Goal: Task Accomplishment & Management: Manage account settings

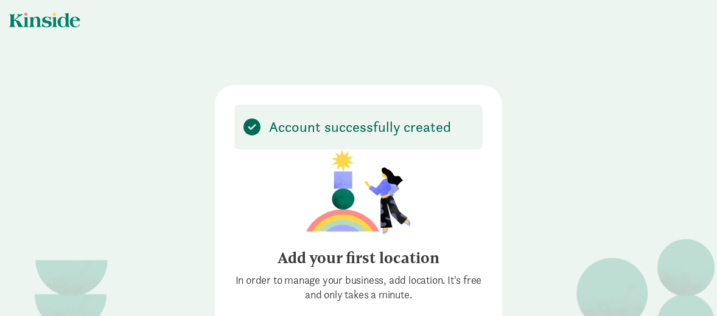
scroll to position [62, 0]
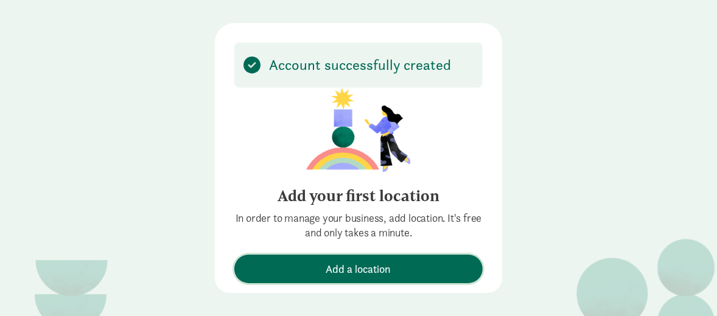
click at [327, 265] on span "Add a location" at bounding box center [358, 269] width 65 height 16
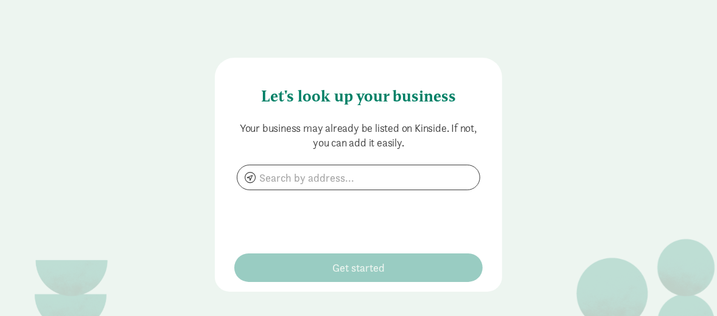
scroll to position [26, 0]
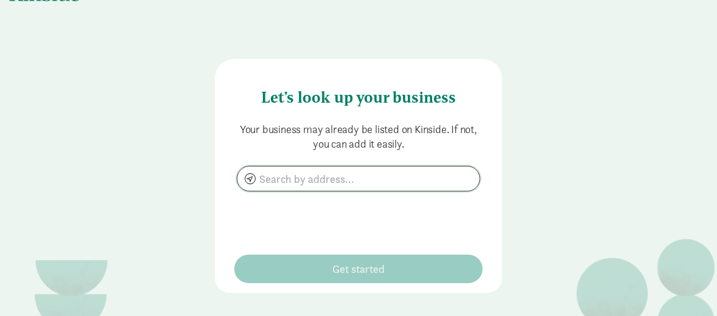
click at [298, 175] on input at bounding box center [358, 179] width 242 height 24
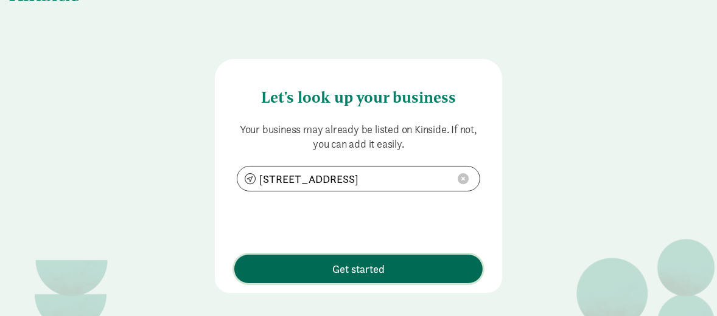
click at [299, 270] on span "Get started" at bounding box center [358, 269] width 236 height 16
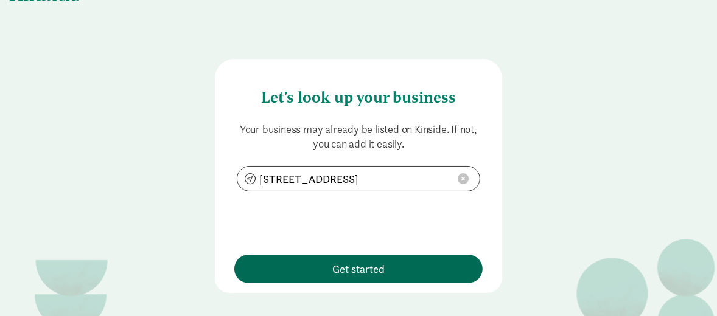
type input "2685 Airport Rd, Helena, MT 59601"
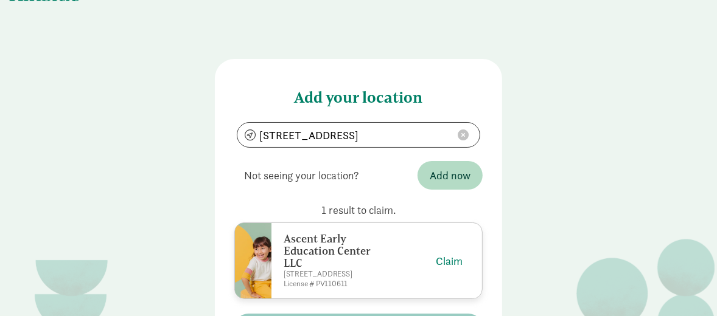
scroll to position [87, 0]
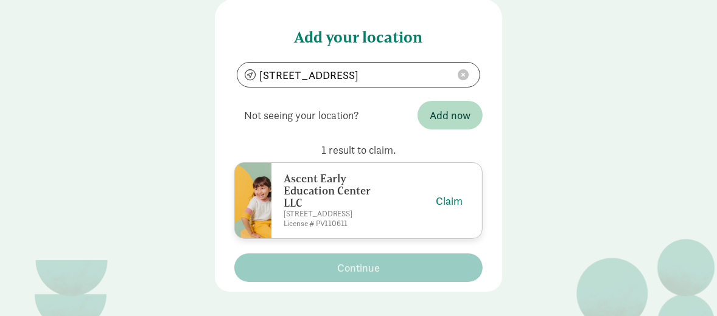
click at [321, 198] on h6 "Ascent Early Education Center LLC" at bounding box center [335, 191] width 105 height 37
click at [443, 203] on button "Claim" at bounding box center [449, 201] width 27 height 16
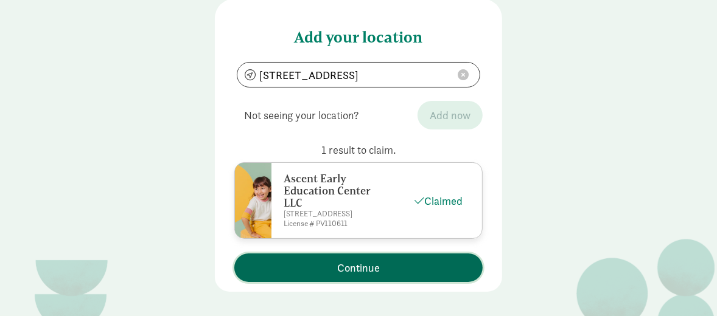
click at [354, 273] on span "Continue" at bounding box center [358, 268] width 43 height 16
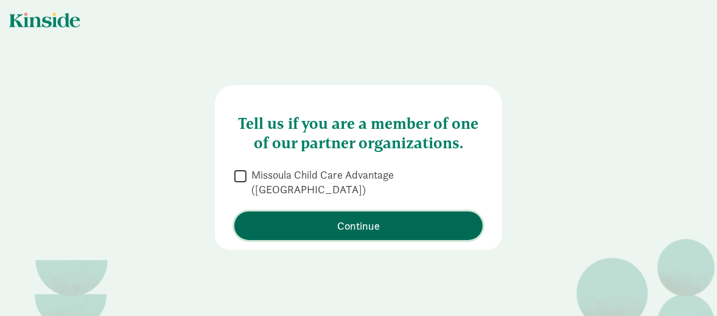
click at [282, 218] on span "Continue" at bounding box center [358, 226] width 236 height 16
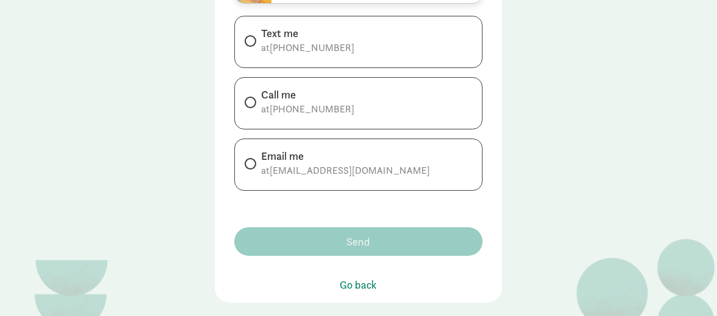
scroll to position [240, 0]
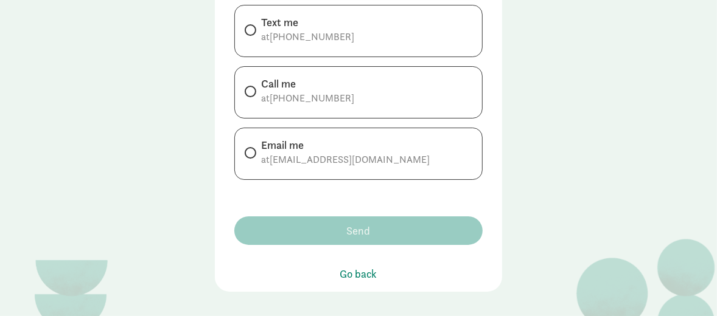
click at [308, 150] on div "Email me" at bounding box center [345, 145] width 169 height 15
click at [252, 150] on input "Email me at sburbank.bcba@gmail.com" at bounding box center [249, 153] width 8 height 8
radio input "true"
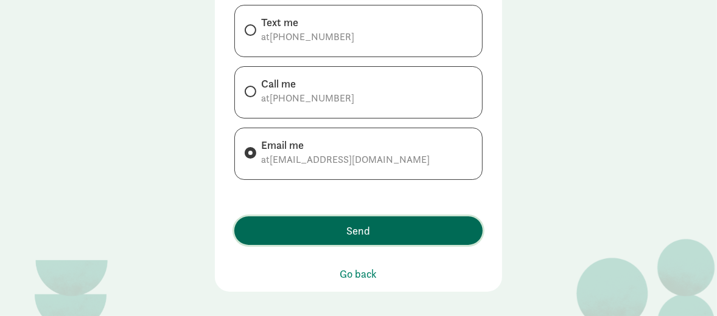
click at [357, 225] on span "Send" at bounding box center [359, 231] width 24 height 16
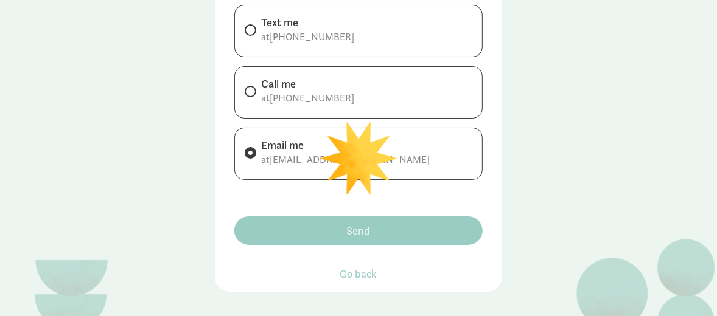
scroll to position [16, 0]
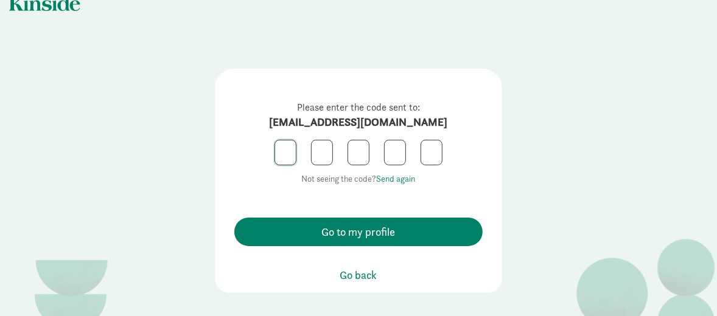
click at [286, 155] on input "text" at bounding box center [285, 153] width 21 height 24
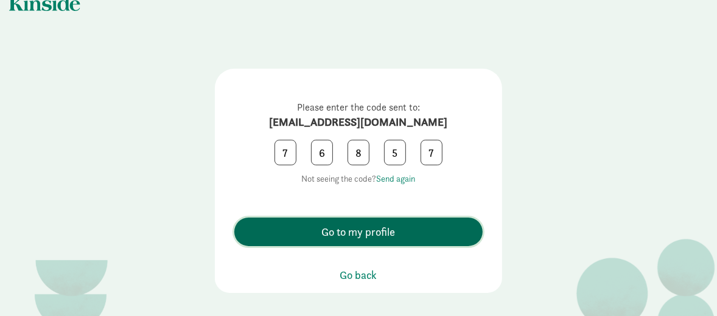
click at [286, 238] on span "Go to my profile" at bounding box center [358, 232] width 236 height 16
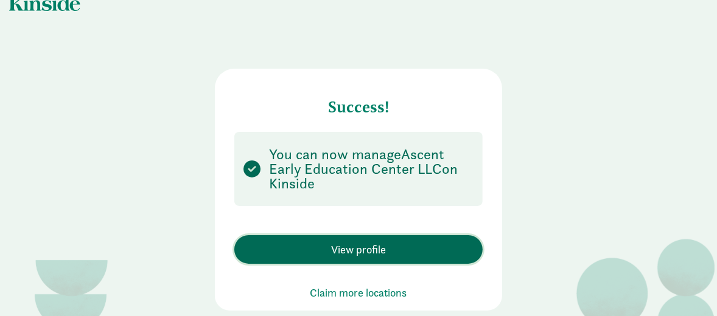
click at [293, 245] on span "View profile" at bounding box center [358, 250] width 236 height 16
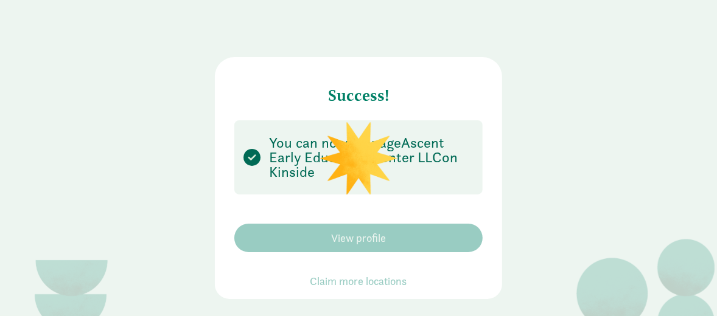
scroll to position [34, 0]
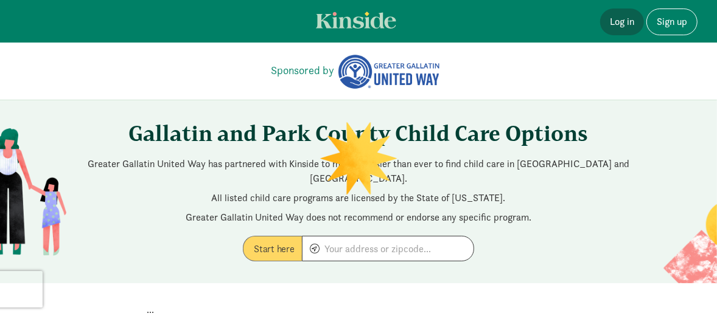
click at [628, 22] on link "Log in" at bounding box center [622, 22] width 44 height 27
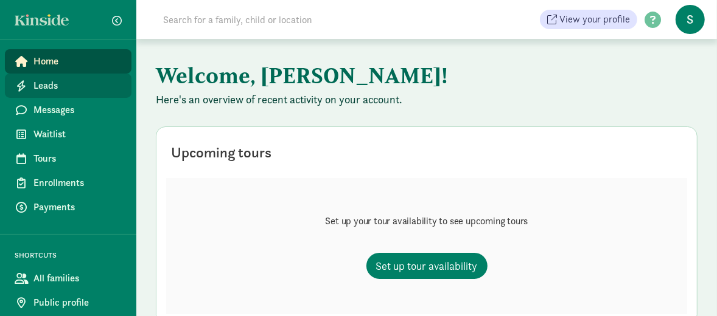
click at [44, 89] on span "Leads" at bounding box center [77, 85] width 88 height 15
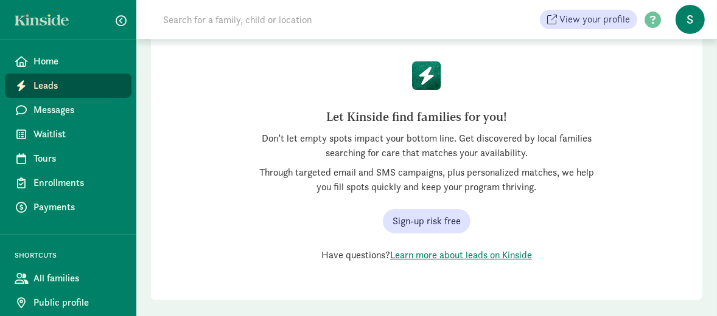
scroll to position [122, 0]
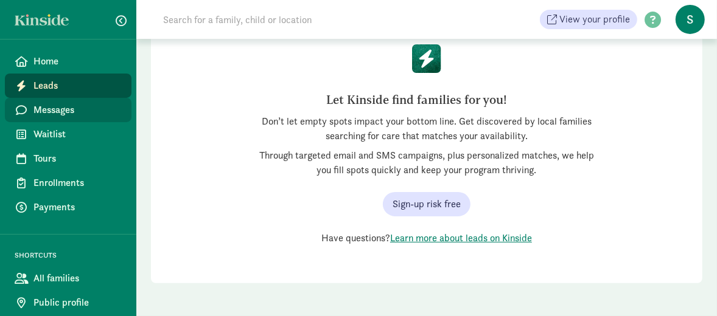
click at [54, 111] on span "Messages" at bounding box center [77, 110] width 88 height 15
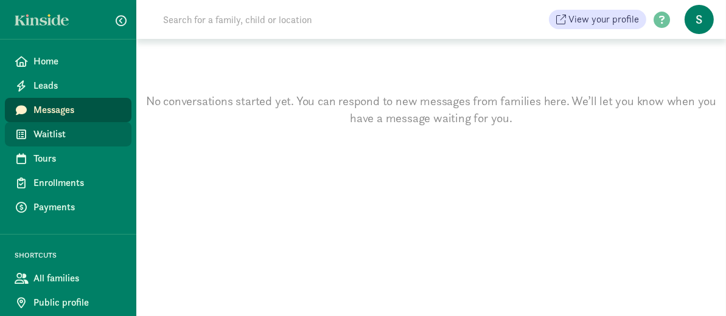
click at [49, 137] on span "Waitlist" at bounding box center [77, 134] width 88 height 15
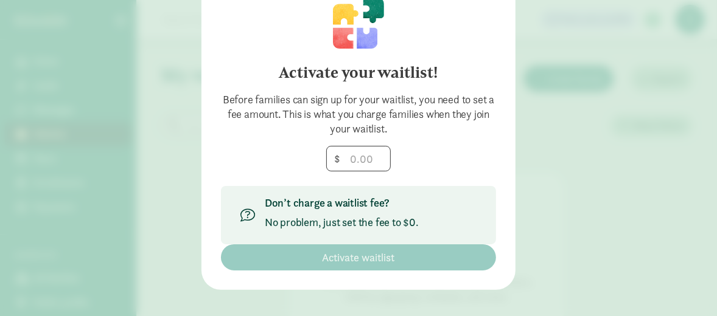
scroll to position [72, 0]
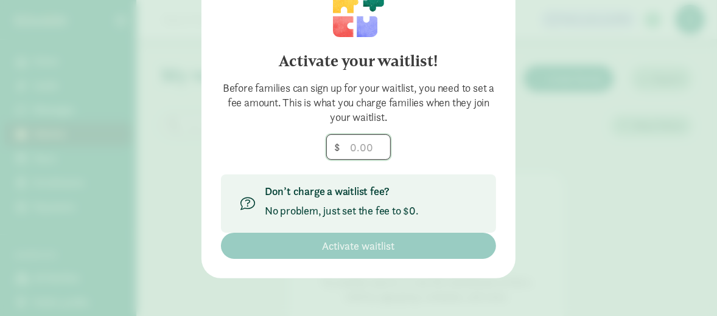
click at [350, 147] on input "number" at bounding box center [358, 147] width 63 height 24
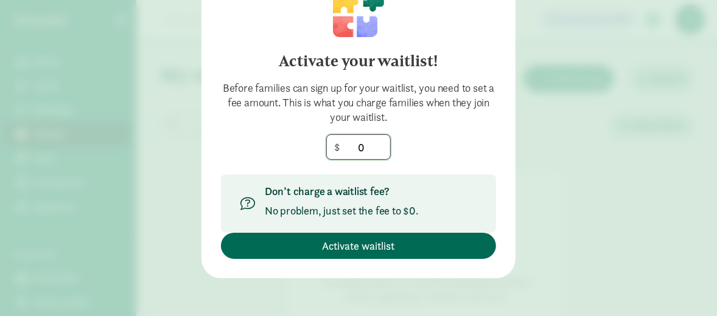
type input "0"
click at [330, 251] on span "Activate waitlist" at bounding box center [358, 246] width 72 height 16
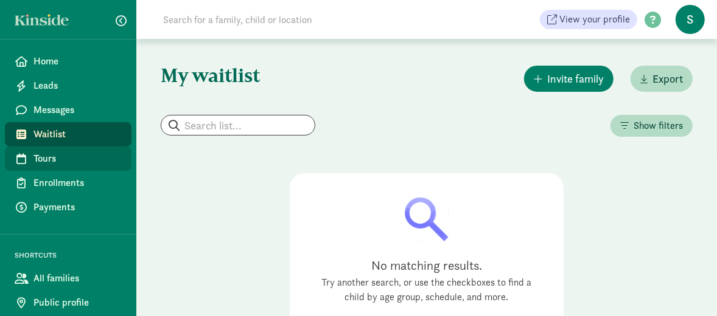
click at [58, 157] on span "Tours" at bounding box center [77, 158] width 88 height 15
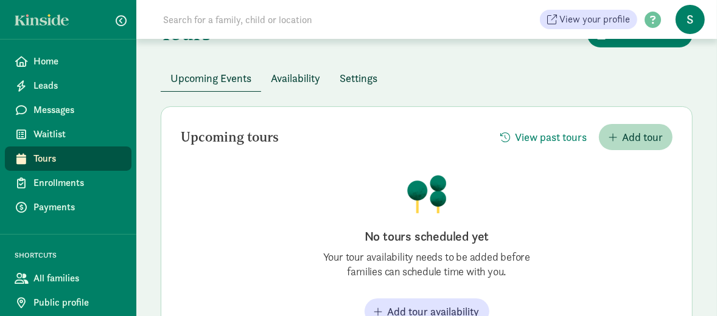
scroll to position [61, 0]
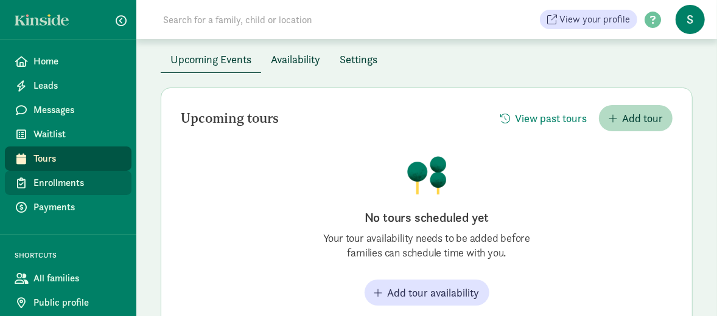
click at [77, 183] on span "Enrollments" at bounding box center [77, 183] width 88 height 15
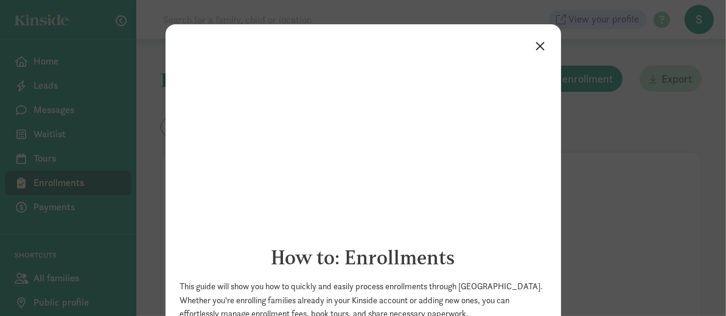
click at [535, 46] on link "×" at bounding box center [540, 45] width 21 height 22
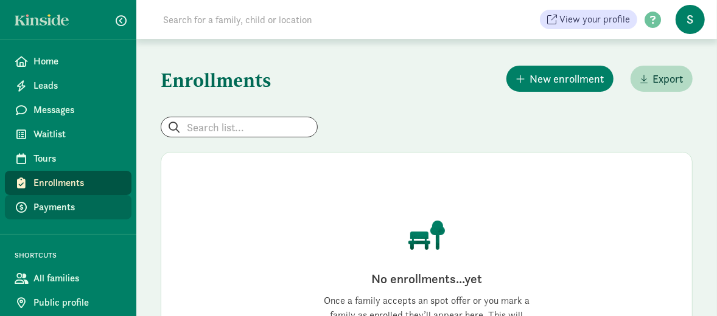
click at [28, 209] on span at bounding box center [22, 207] width 14 height 11
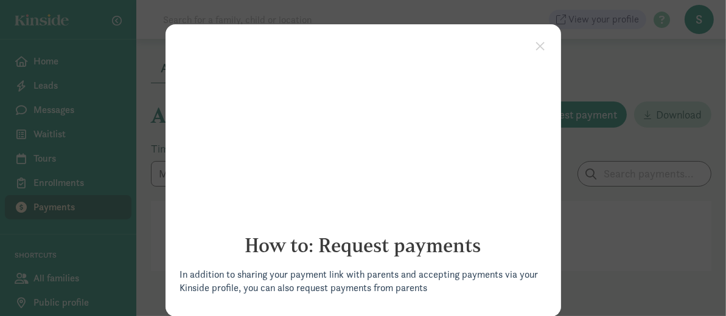
scroll to position [26, 0]
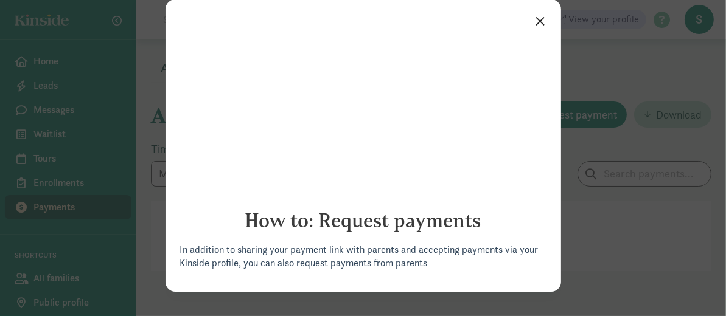
click at [534, 19] on link "×" at bounding box center [540, 20] width 21 height 22
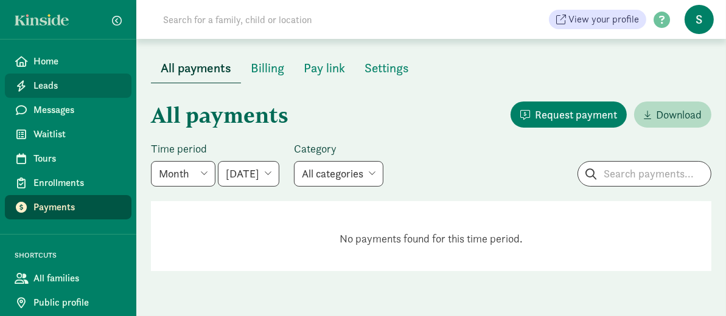
click at [49, 89] on span "Leads" at bounding box center [77, 85] width 88 height 15
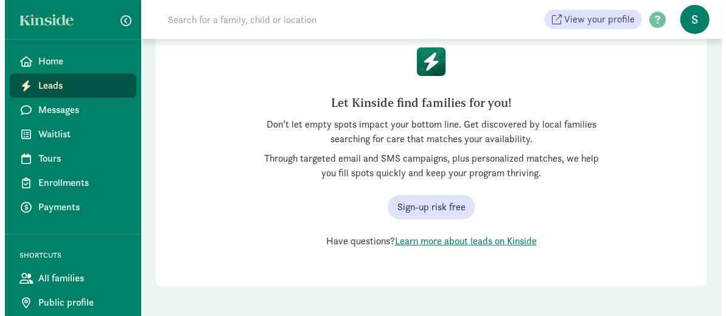
scroll to position [122, 0]
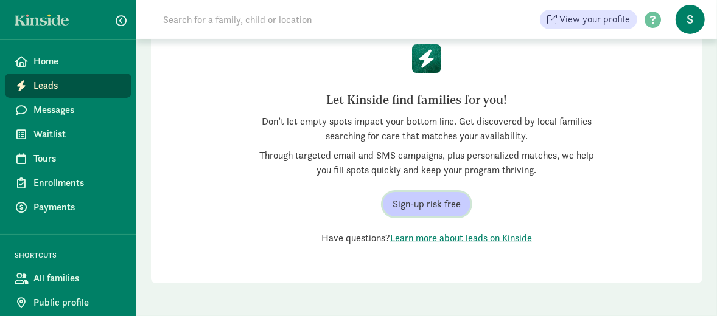
click at [425, 206] on span "Sign-up risk free" at bounding box center [426, 204] width 68 height 15
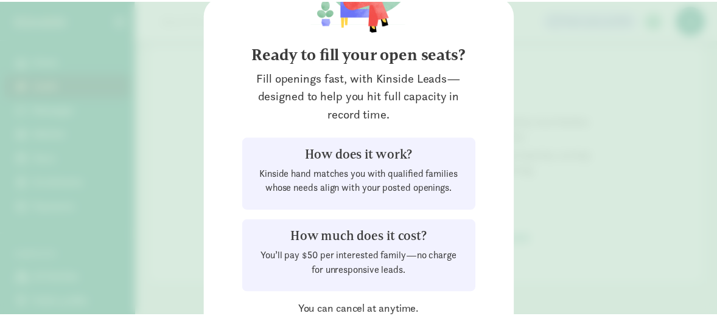
scroll to position [174, 0]
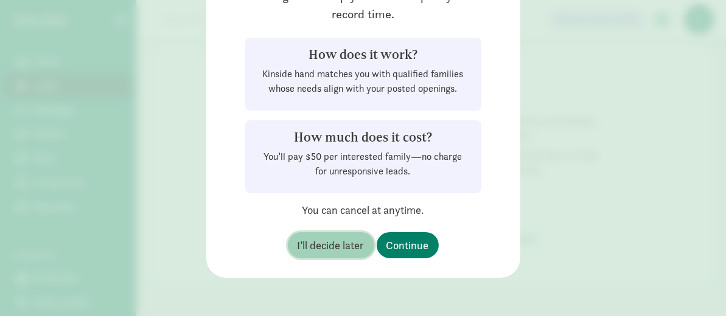
click at [316, 248] on span "I’ll decide later" at bounding box center [330, 245] width 67 height 16
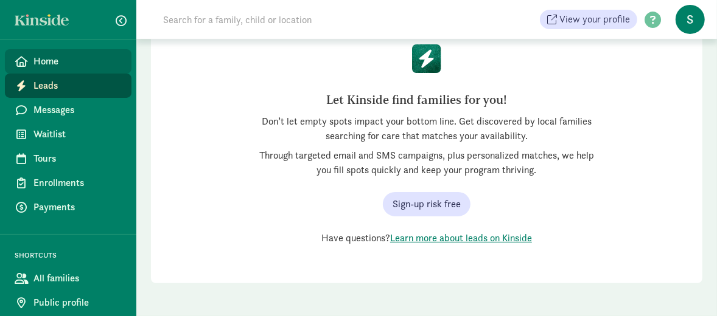
click at [42, 63] on span "Home" at bounding box center [77, 61] width 88 height 15
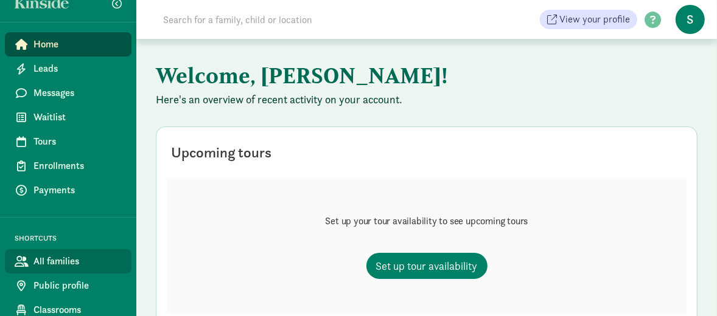
scroll to position [47, 0]
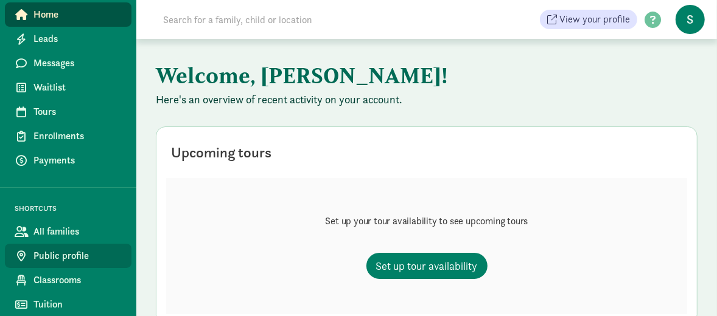
click at [58, 257] on span "Public profile" at bounding box center [77, 256] width 88 height 15
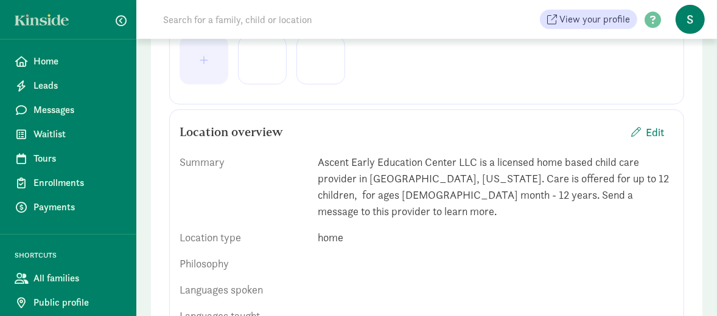
scroll to position [365, 0]
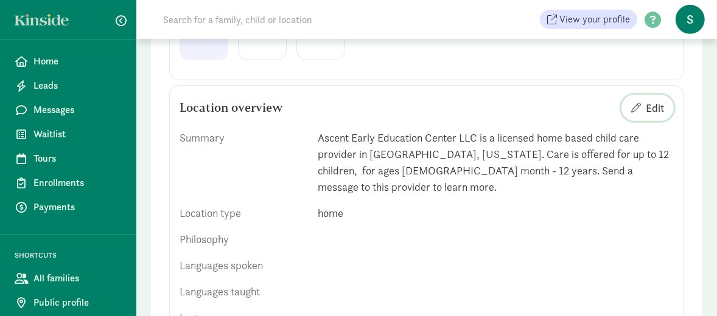
click at [656, 106] on span "Edit" at bounding box center [654, 108] width 18 height 16
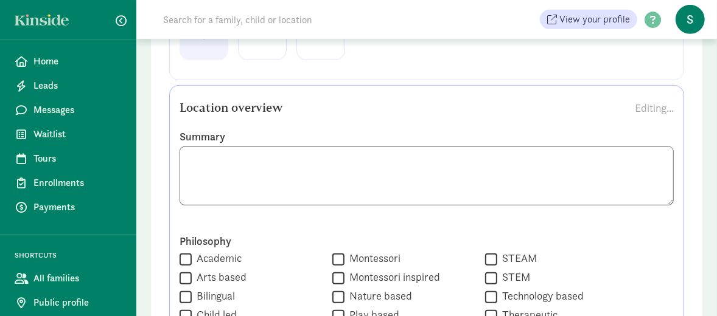
click at [310, 176] on textarea at bounding box center [426, 176] width 494 height 59
click at [456, 176] on textarea at bounding box center [426, 176] width 494 height 59
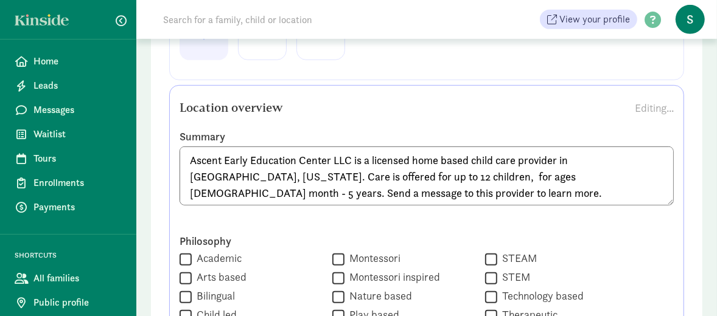
click at [403, 176] on textarea "Ascent Early Education Center LLC is a licensed home based child care provider …" at bounding box center [426, 176] width 494 height 59
click at [435, 175] on textarea "Ascent Early Education Center LLC is a licensed home based child care provider …" at bounding box center [426, 176] width 494 height 59
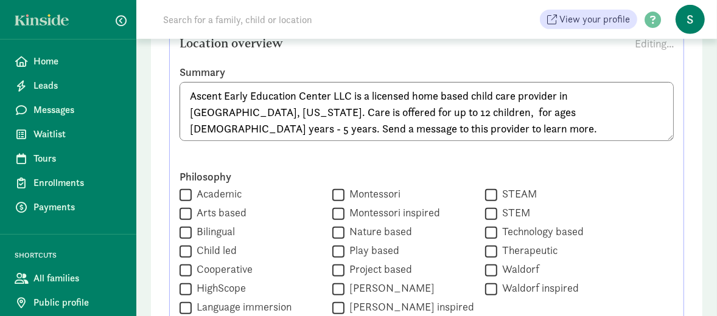
scroll to position [487, 0]
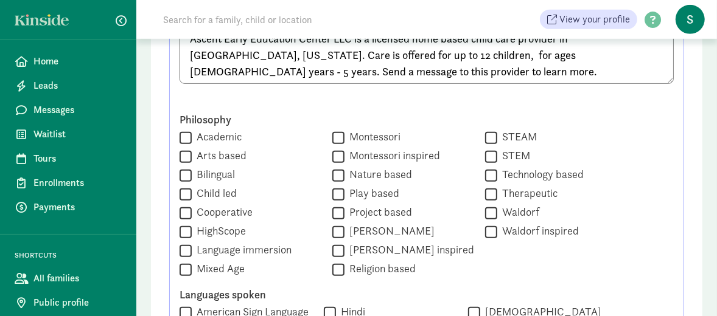
type textarea "Ascent Early Education Center LLC is a licensed home based child care provider …"
click at [220, 134] on label "Academic" at bounding box center [217, 137] width 50 height 15
click at [192, 134] on input "Academic" at bounding box center [185, 138] width 12 height 16
checkbox input "true"
click at [208, 193] on label "Child led" at bounding box center [214, 193] width 45 height 15
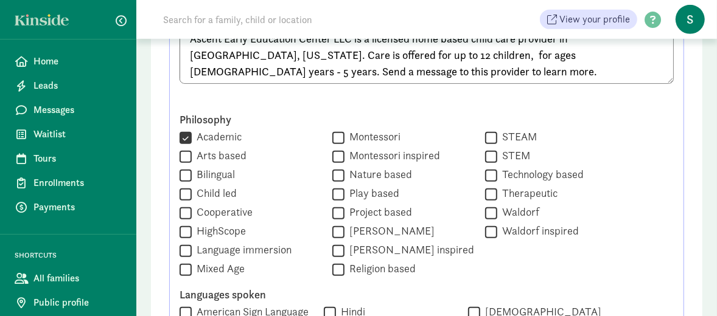
click at [192, 193] on input "Child led" at bounding box center [185, 194] width 12 height 16
checkbox input "true"
click at [332, 193] on input "Play based" at bounding box center [338, 194] width 12 height 16
checkbox input "true"
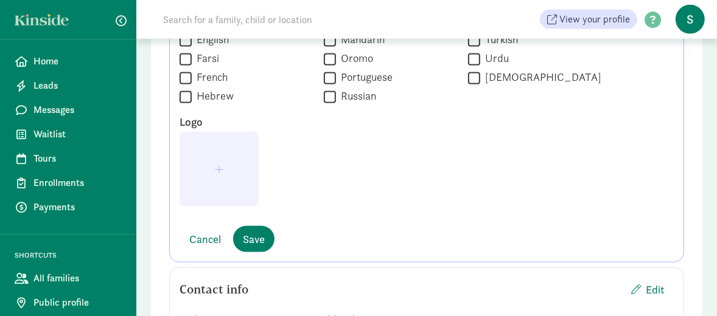
scroll to position [1156, 0]
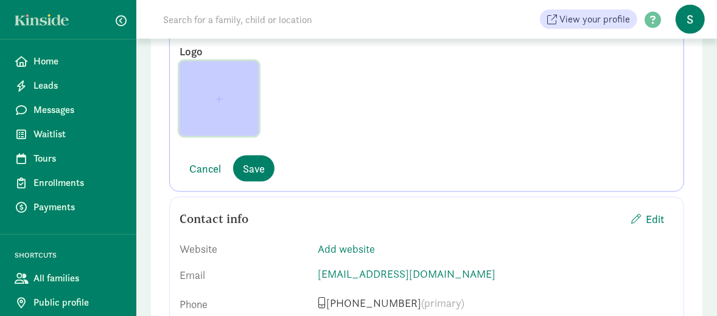
click at [215, 102] on span "button" at bounding box center [219, 99] width 9 height 10
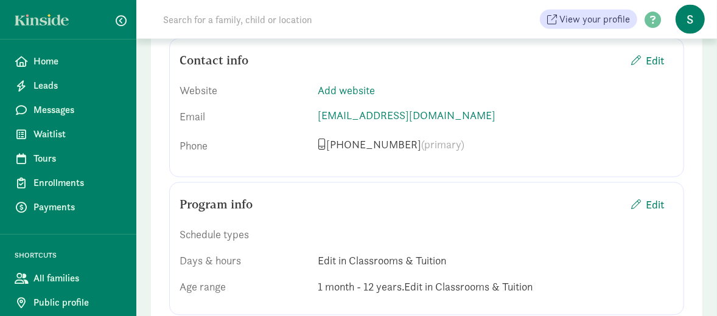
scroll to position [1338, 0]
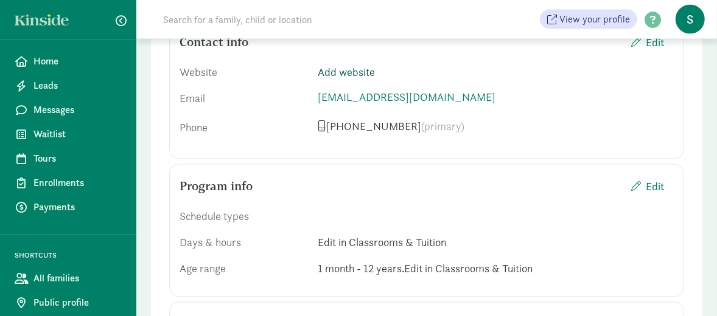
click at [346, 71] on link "Add website" at bounding box center [346, 73] width 57 height 14
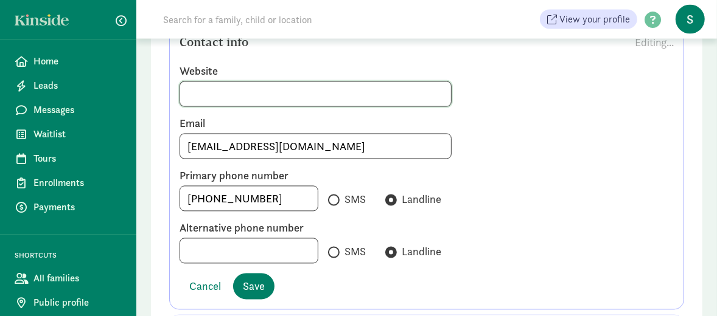
click at [234, 92] on input at bounding box center [315, 94] width 271 height 24
type input "aba-helena.com"
click at [249, 282] on span "Save" at bounding box center [254, 287] width 22 height 16
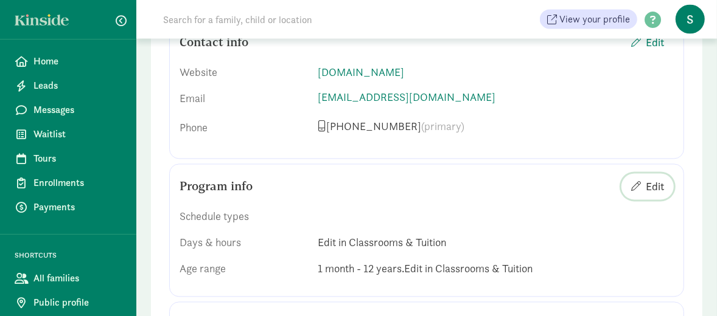
click at [655, 186] on span "Edit" at bounding box center [654, 187] width 18 height 16
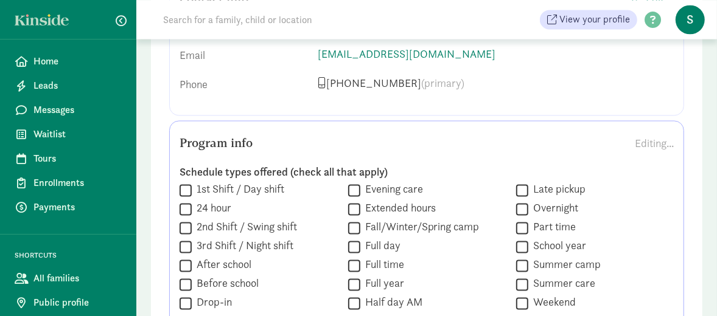
scroll to position [1399, 0]
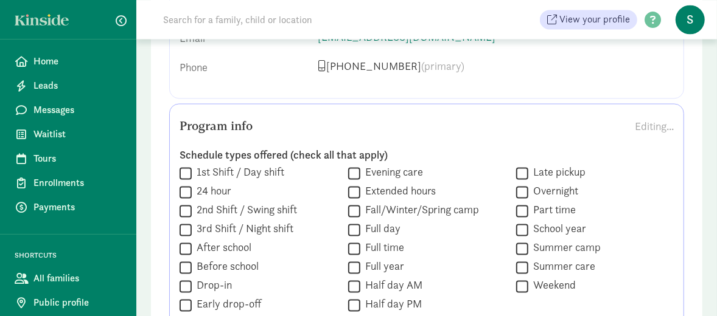
click at [374, 227] on label "Full day" at bounding box center [380, 228] width 40 height 15
click at [360, 227] on input "Full day" at bounding box center [354, 229] width 12 height 16
checkbox input "true"
click at [394, 282] on label "Half day AM" at bounding box center [391, 285] width 62 height 15
click at [360, 282] on input "Half day AM" at bounding box center [354, 286] width 12 height 16
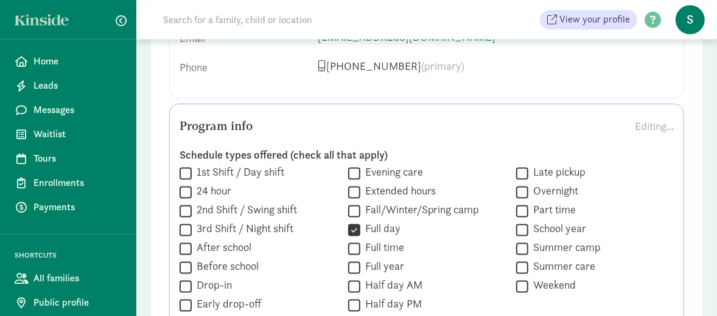
checkbox input "true"
click at [385, 301] on label "Half day PM" at bounding box center [390, 304] width 61 height 15
click at [360, 301] on input "Half day PM" at bounding box center [354, 305] width 12 height 16
checkbox input "true"
click at [548, 206] on label "Part time" at bounding box center [551, 210] width 47 height 15
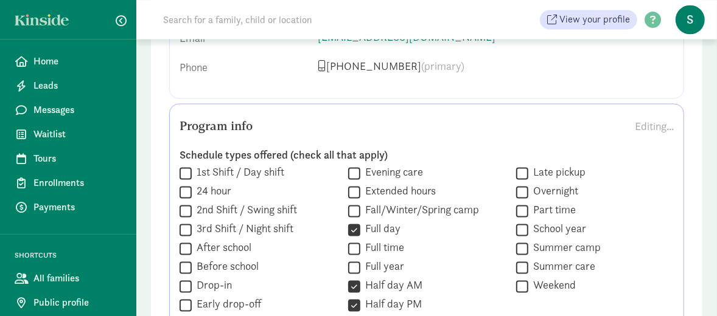
click at [528, 206] on input "Part time" at bounding box center [522, 211] width 12 height 16
checkbox input "true"
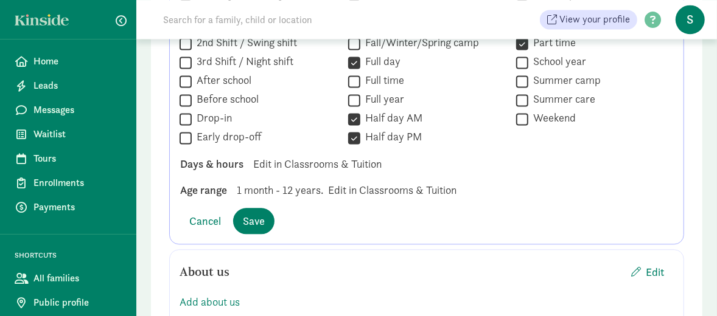
scroll to position [1582, 0]
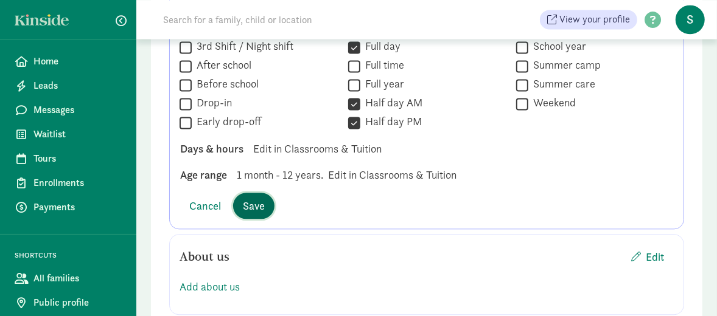
click at [252, 205] on span "Save" at bounding box center [254, 206] width 22 height 16
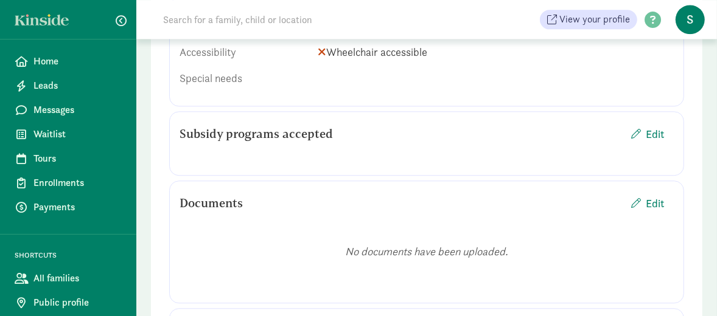
scroll to position [1825, 0]
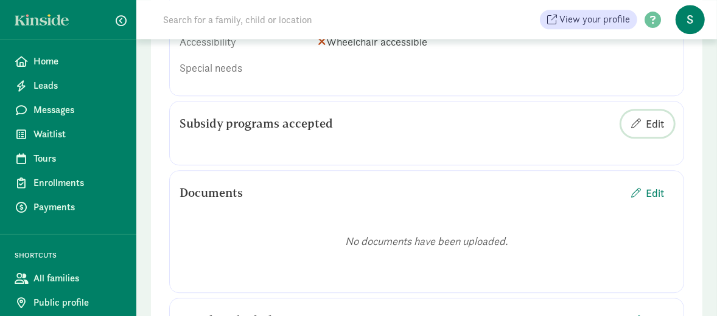
click at [655, 118] on span "Edit" at bounding box center [654, 124] width 18 height 16
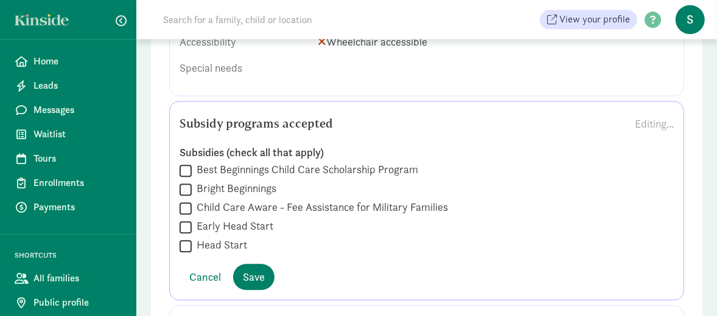
click at [272, 165] on label "Best Beginnings Child Care Scholarship Program" at bounding box center [305, 169] width 226 height 15
click at [192, 165] on input "Best Beginnings Child Care Scholarship Program" at bounding box center [185, 170] width 12 height 16
checkbox input "true"
click at [253, 273] on span "Save" at bounding box center [254, 277] width 22 height 16
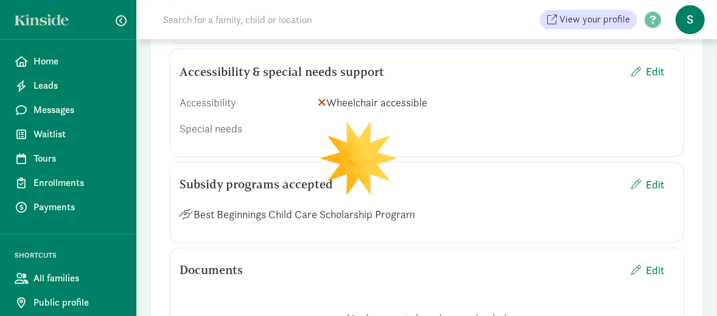
scroll to position [1703, 0]
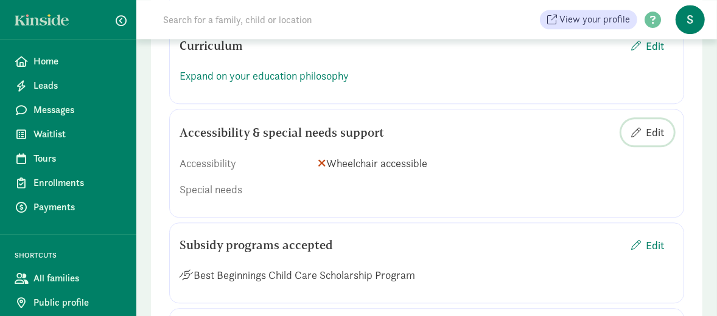
click at [653, 128] on span "Edit" at bounding box center [654, 132] width 18 height 16
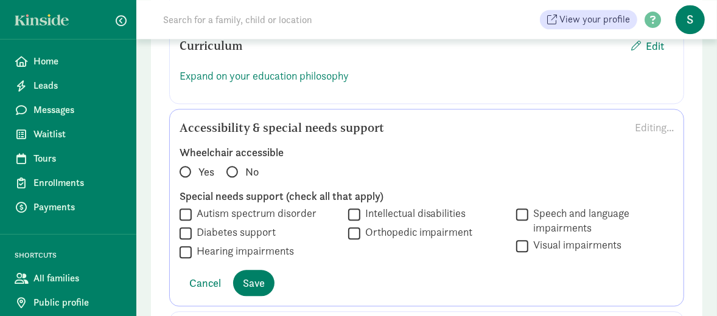
click at [352, 209] on input "Intellectual disabilities" at bounding box center [354, 214] width 12 height 16
checkbox input "true"
click at [234, 211] on label "Autism spectrum disorder" at bounding box center [254, 213] width 125 height 15
click at [192, 211] on input "Autism spectrum disorder" at bounding box center [185, 214] width 12 height 16
checkbox input "true"
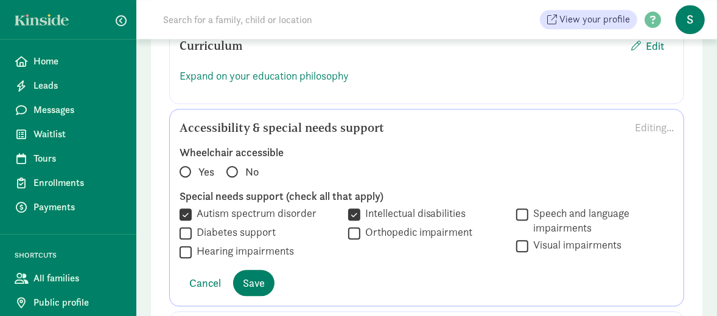
click at [184, 228] on input "Diabetes support" at bounding box center [185, 233] width 12 height 16
checkbox input "true"
click at [183, 247] on input "Hearing impairments" at bounding box center [185, 252] width 12 height 16
checkbox input "true"
click at [352, 231] on input "Orthopedic impairment" at bounding box center [354, 233] width 12 height 16
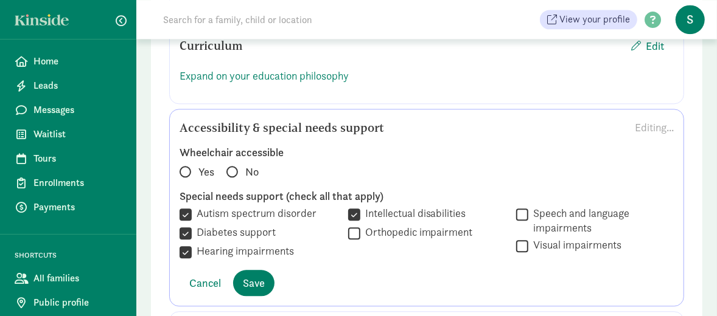
checkbox input "true"
click at [183, 229] on input "Diabetes support" at bounding box center [185, 233] width 12 height 16
checkbox input "false"
click at [525, 241] on input "Visual impairments" at bounding box center [522, 246] width 12 height 16
checkbox input "true"
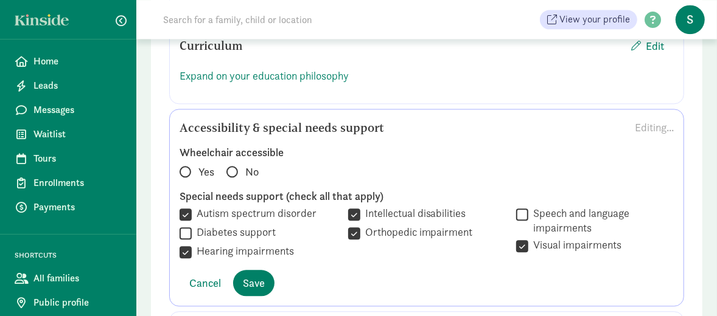
click at [523, 209] on input "Speech and language impairments" at bounding box center [522, 214] width 12 height 16
checkbox input "true"
click at [187, 166] on span at bounding box center [185, 172] width 12 height 12
click at [187, 166] on input "Yes" at bounding box center [183, 166] width 8 height 8
radio input "true"
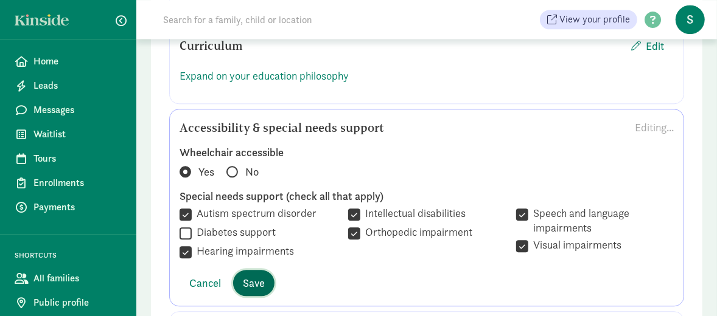
click at [245, 275] on span "Save" at bounding box center [254, 283] width 22 height 16
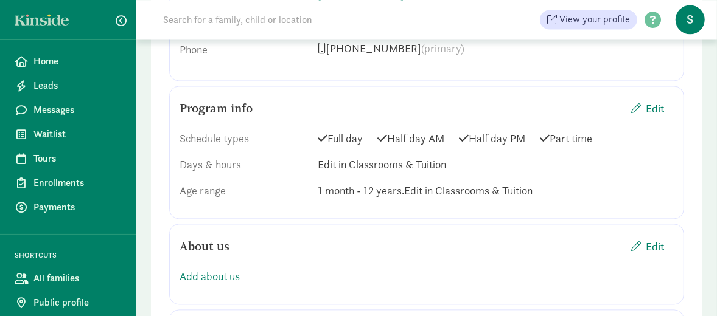
scroll to position [1399, 0]
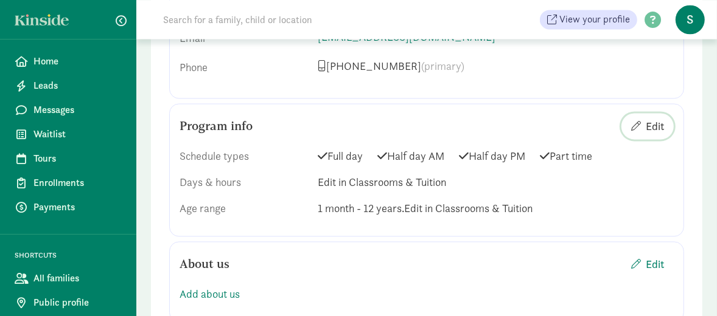
click at [651, 122] on span "Edit" at bounding box center [654, 126] width 18 height 16
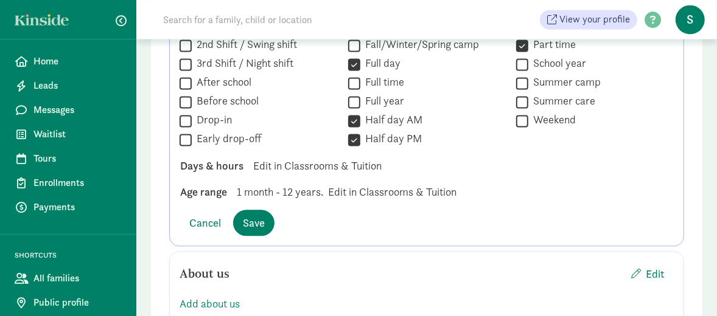
scroll to position [1582, 0]
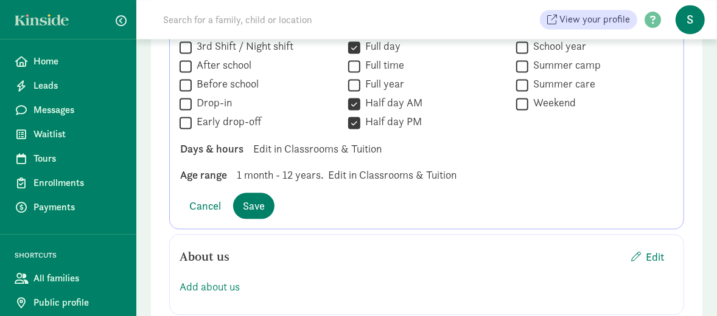
click at [297, 175] on span "1 month - 12 years." at bounding box center [280, 175] width 86 height 16
drag, startPoint x: 301, startPoint y: 175, endPoint x: 316, endPoint y: 175, distance: 15.2
click at [316, 175] on span "1 month - 12 years." at bounding box center [280, 175] width 86 height 16
click at [240, 203] on button "Save" at bounding box center [253, 206] width 41 height 26
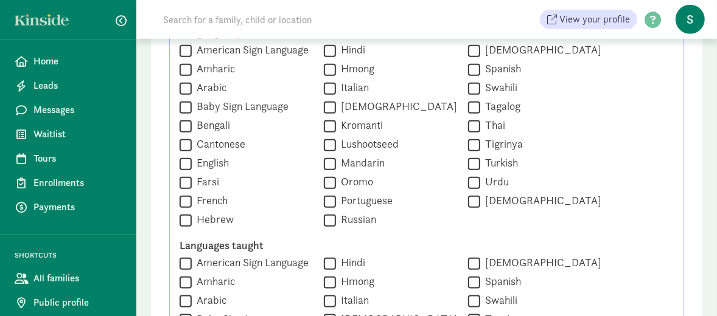
scroll to position [749, 0]
click at [184, 162] on input "English" at bounding box center [185, 163] width 12 height 16
checkbox input "true"
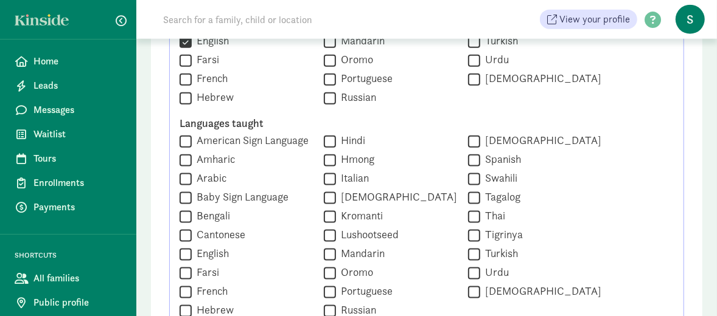
scroll to position [871, 0]
click at [184, 254] on input "English" at bounding box center [185, 254] width 12 height 16
checkbox input "true"
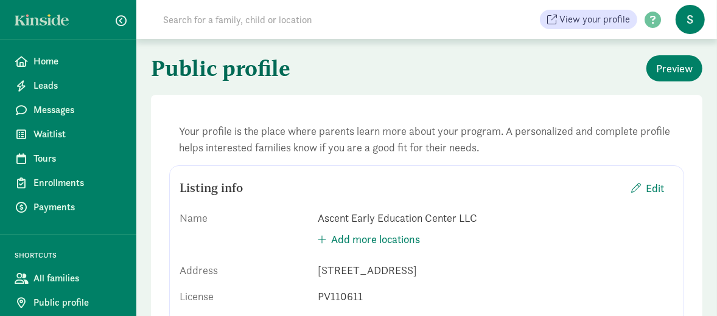
scroll to position [0, 0]
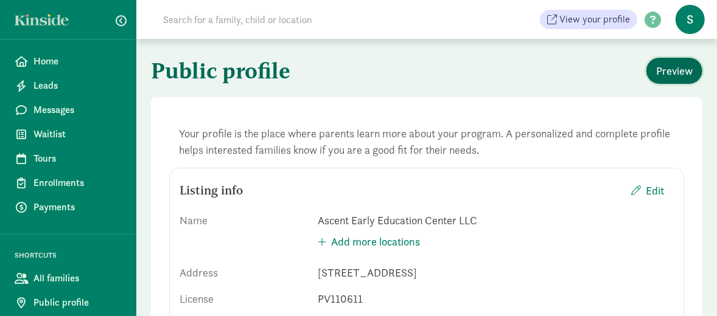
click at [668, 71] on span "Preview" at bounding box center [674, 71] width 37 height 16
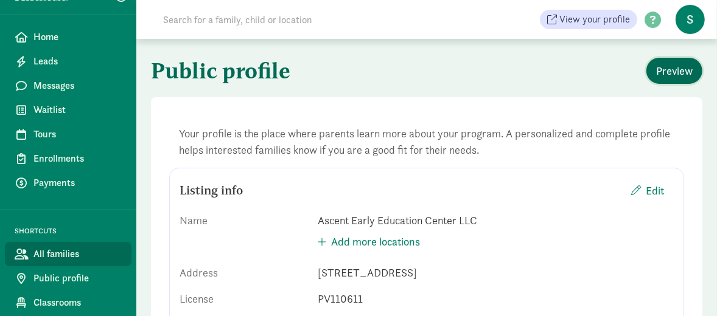
scroll to position [47, 0]
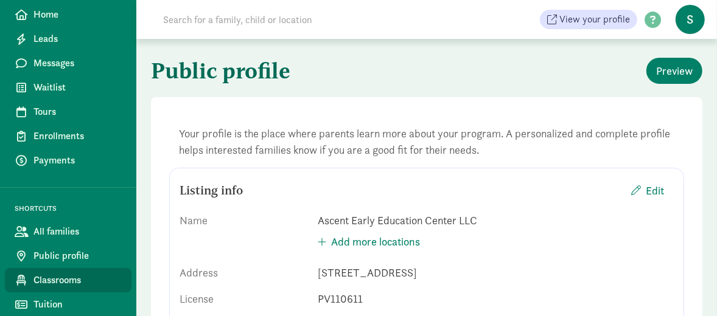
click at [60, 281] on span "Classrooms" at bounding box center [77, 280] width 88 height 15
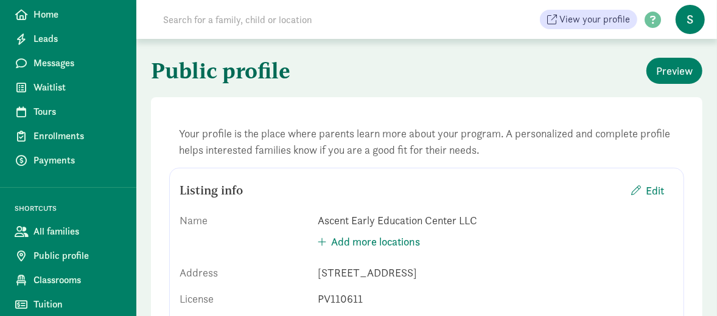
scroll to position [43, 0]
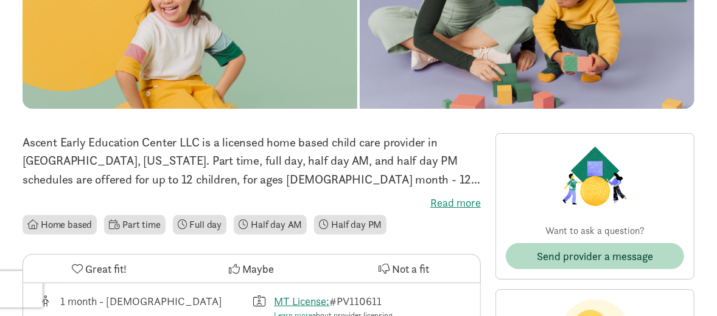
scroll to position [122, 0]
